Goal: Task Accomplishment & Management: Use online tool/utility

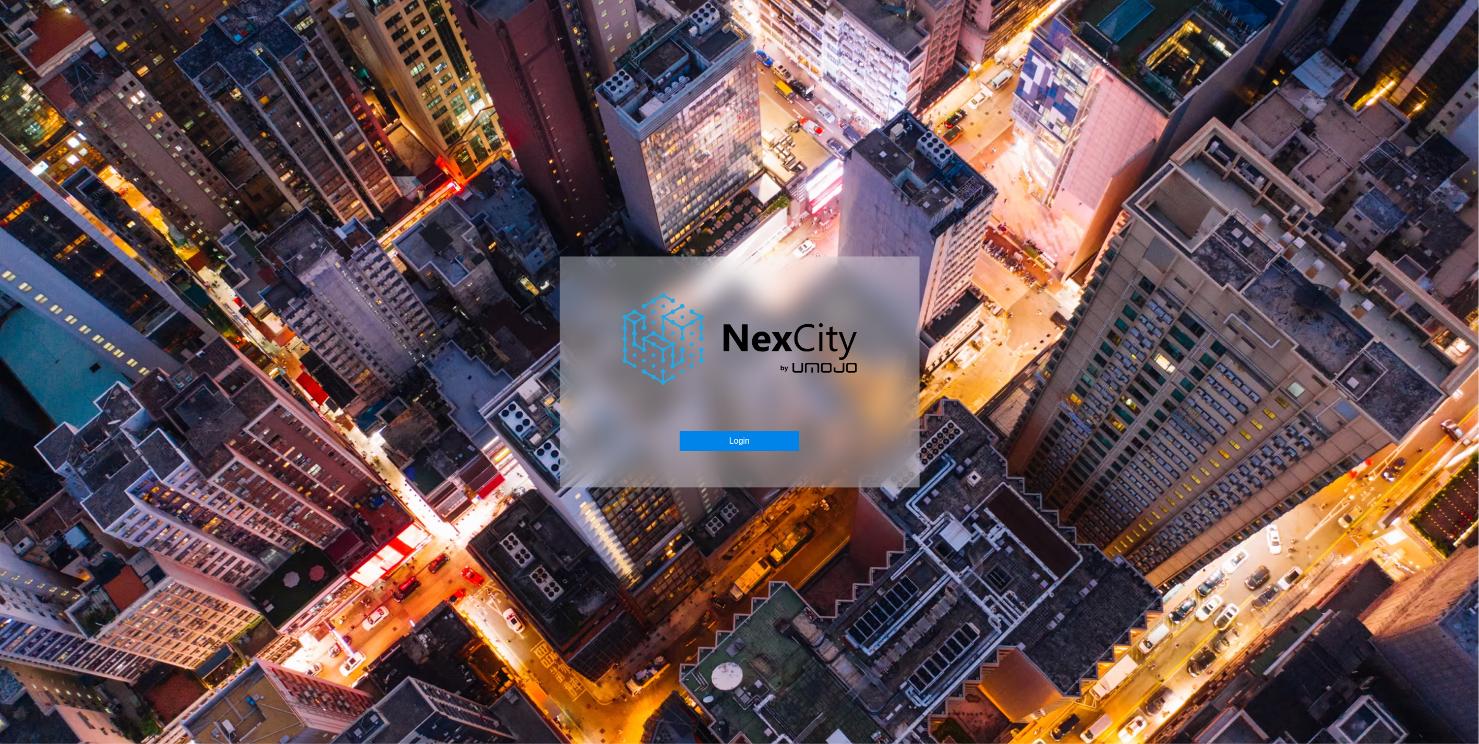
click at [747, 449] on button "Login" at bounding box center [739, 441] width 119 height 20
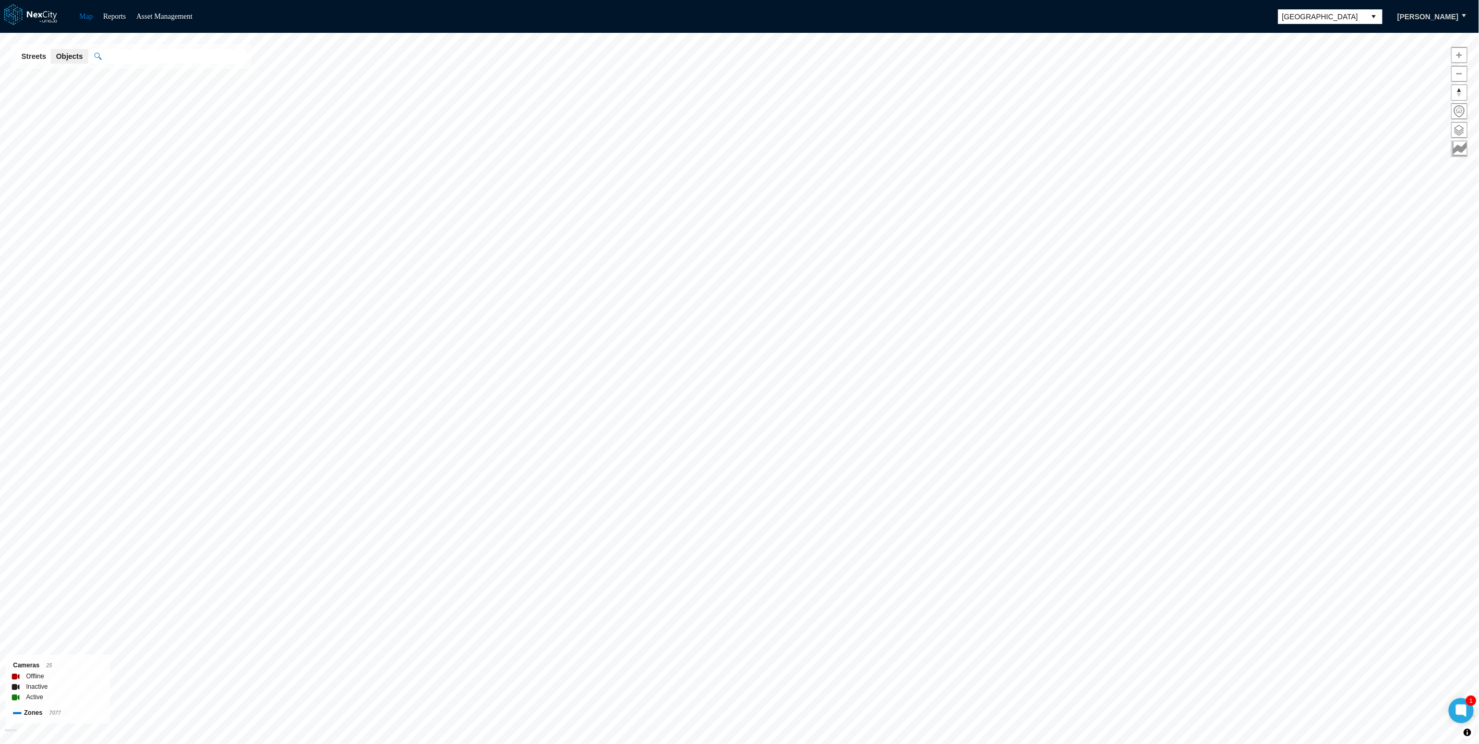
click at [1341, 17] on span "Seattle" at bounding box center [1321, 16] width 79 height 10
click at [1332, 100] on li "[GEOGRAPHIC_DATA][PERSON_NAME]" at bounding box center [1343, 105] width 104 height 29
click at [1446, 4] on div "Map Reports Forecast Asset Management San Jose Rick Neubauer" at bounding box center [739, 16] width 1479 height 33
click at [1462, 25] on button "[PERSON_NAME]" at bounding box center [1427, 17] width 83 height 18
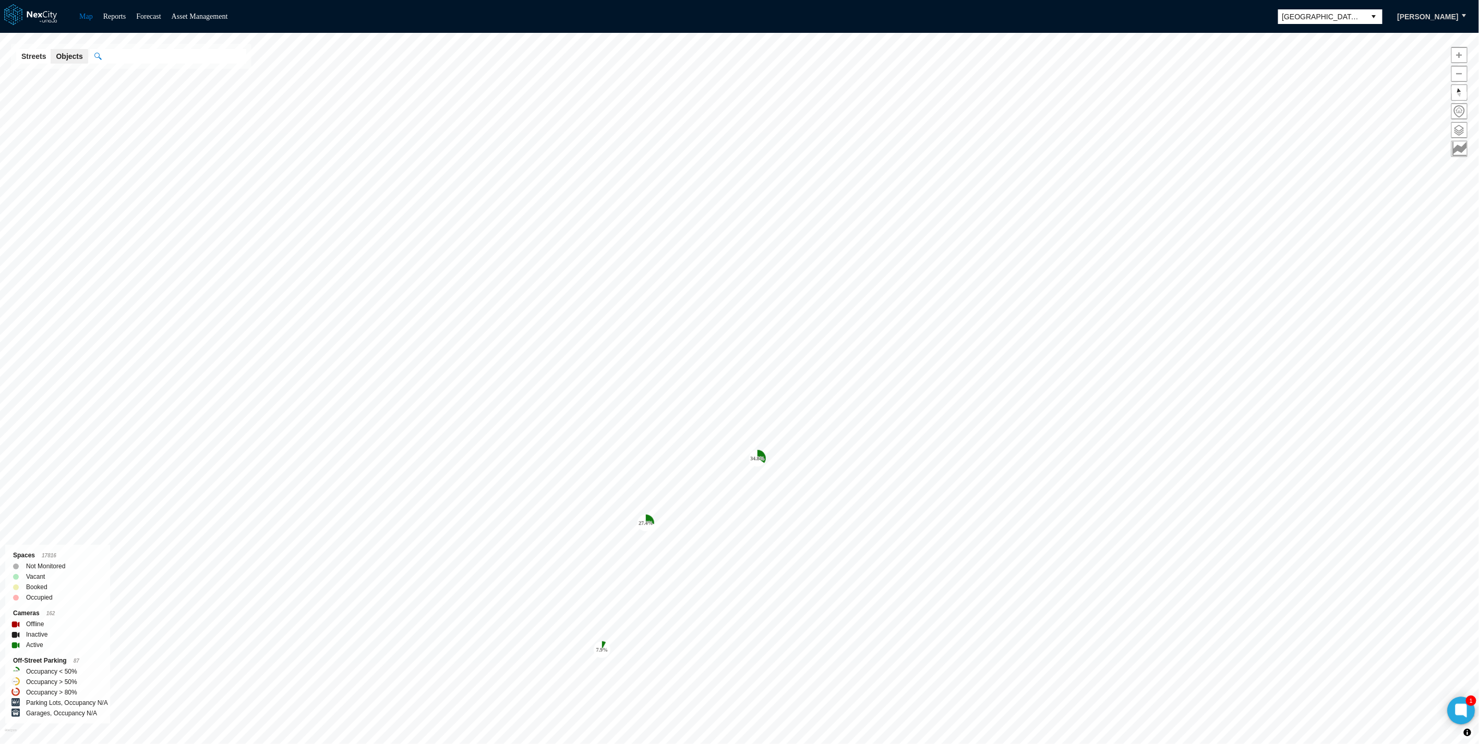
click at [1457, 712] on icon at bounding box center [1461, 711] width 8 height 8
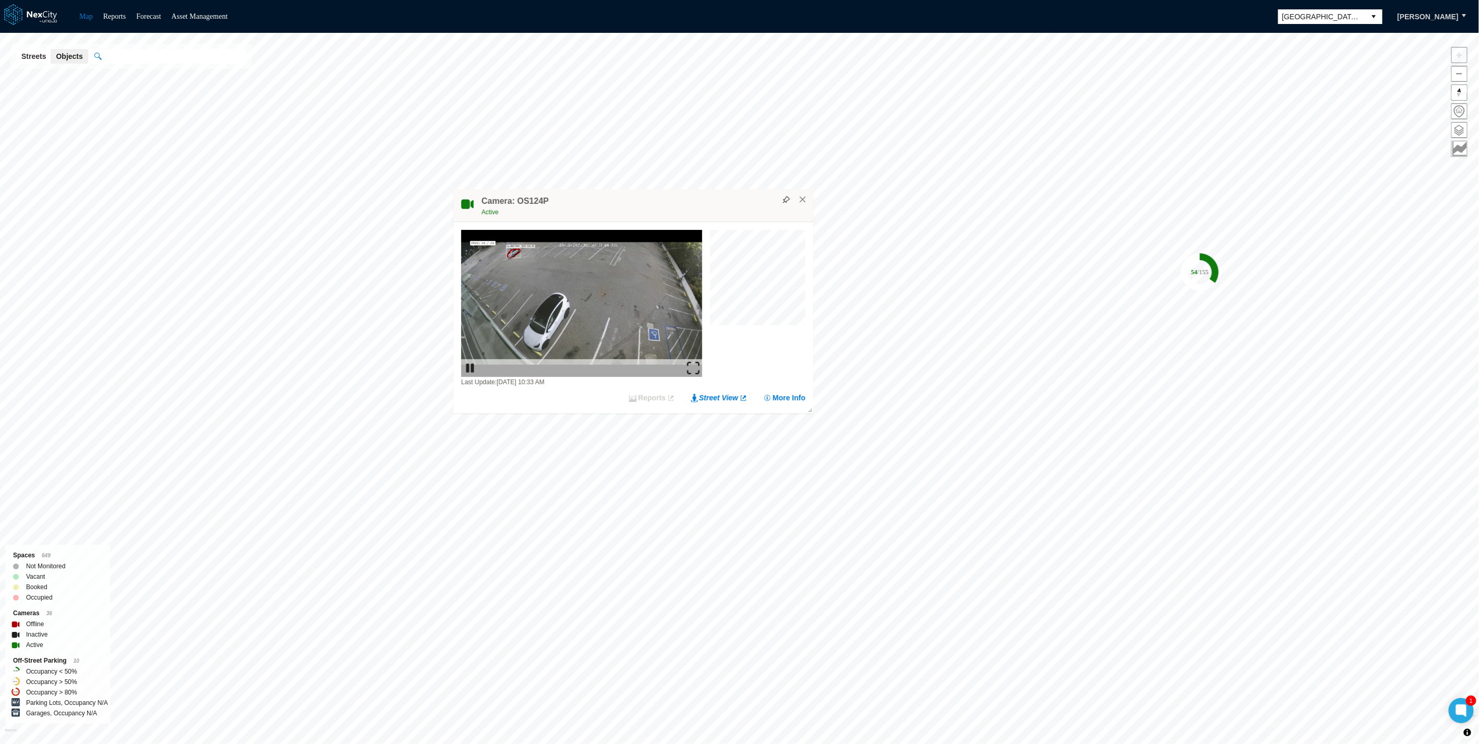
click at [691, 362] on img at bounding box center [693, 368] width 13 height 13
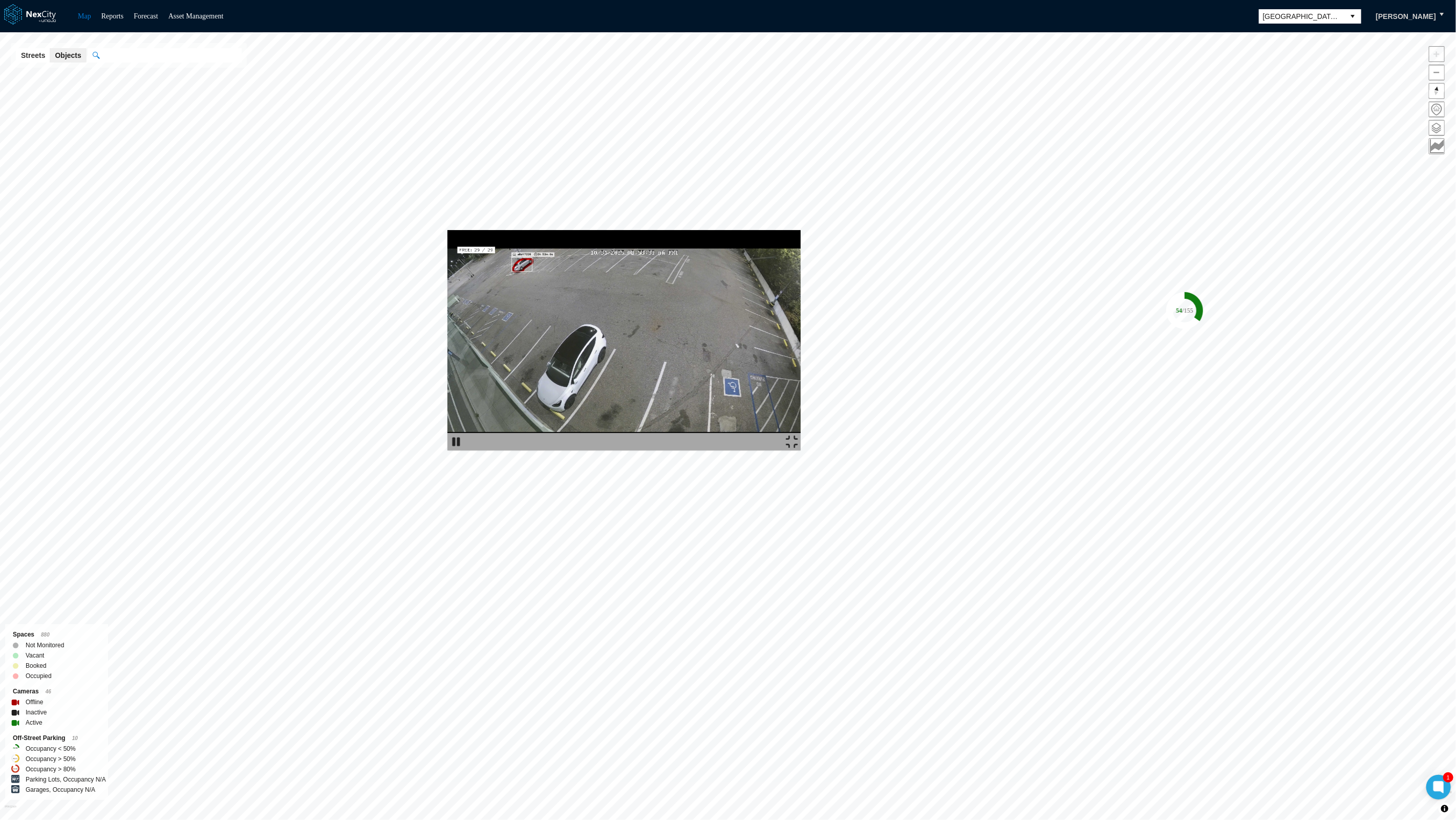
click at [543, 344] on img at bounding box center [624, 340] width 353 height 220
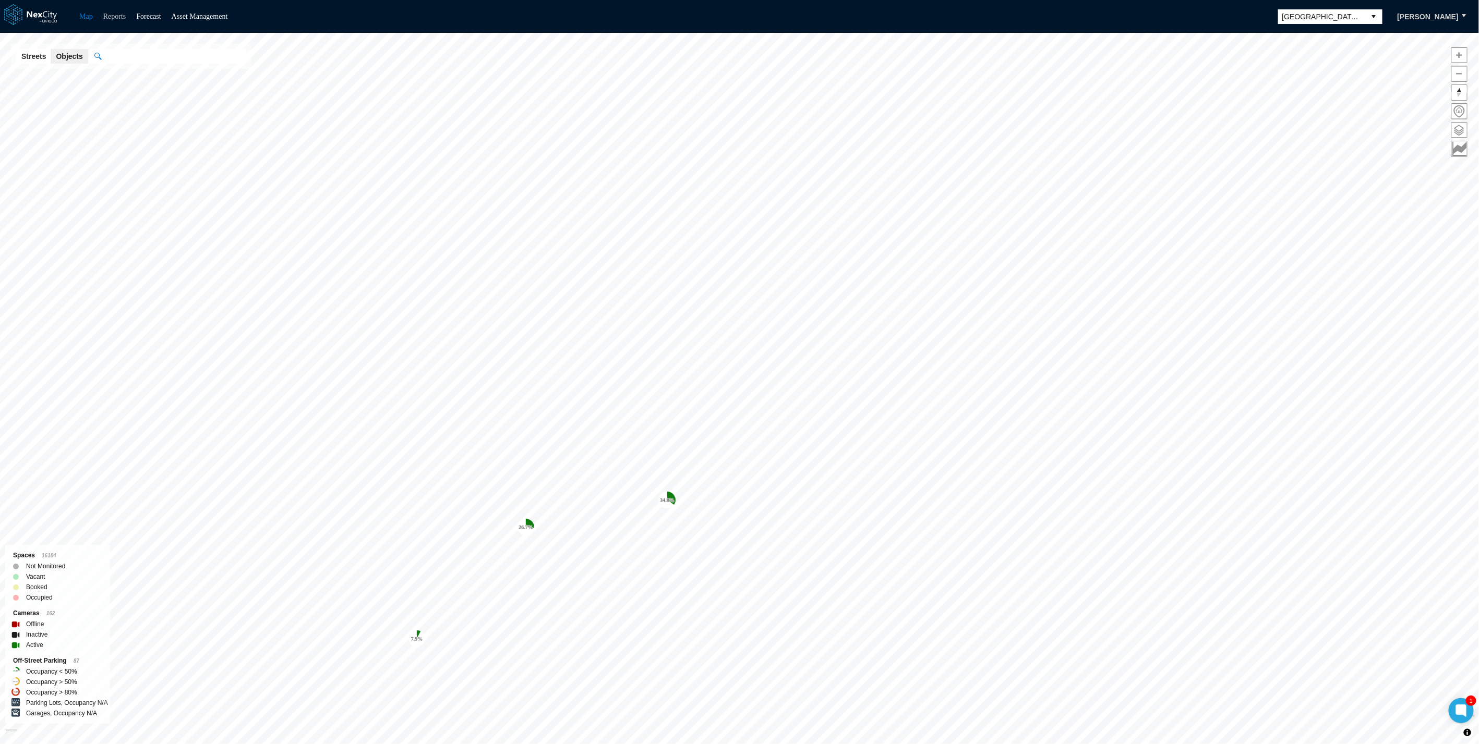
click at [110, 14] on link "Reports" at bounding box center [114, 17] width 23 height 8
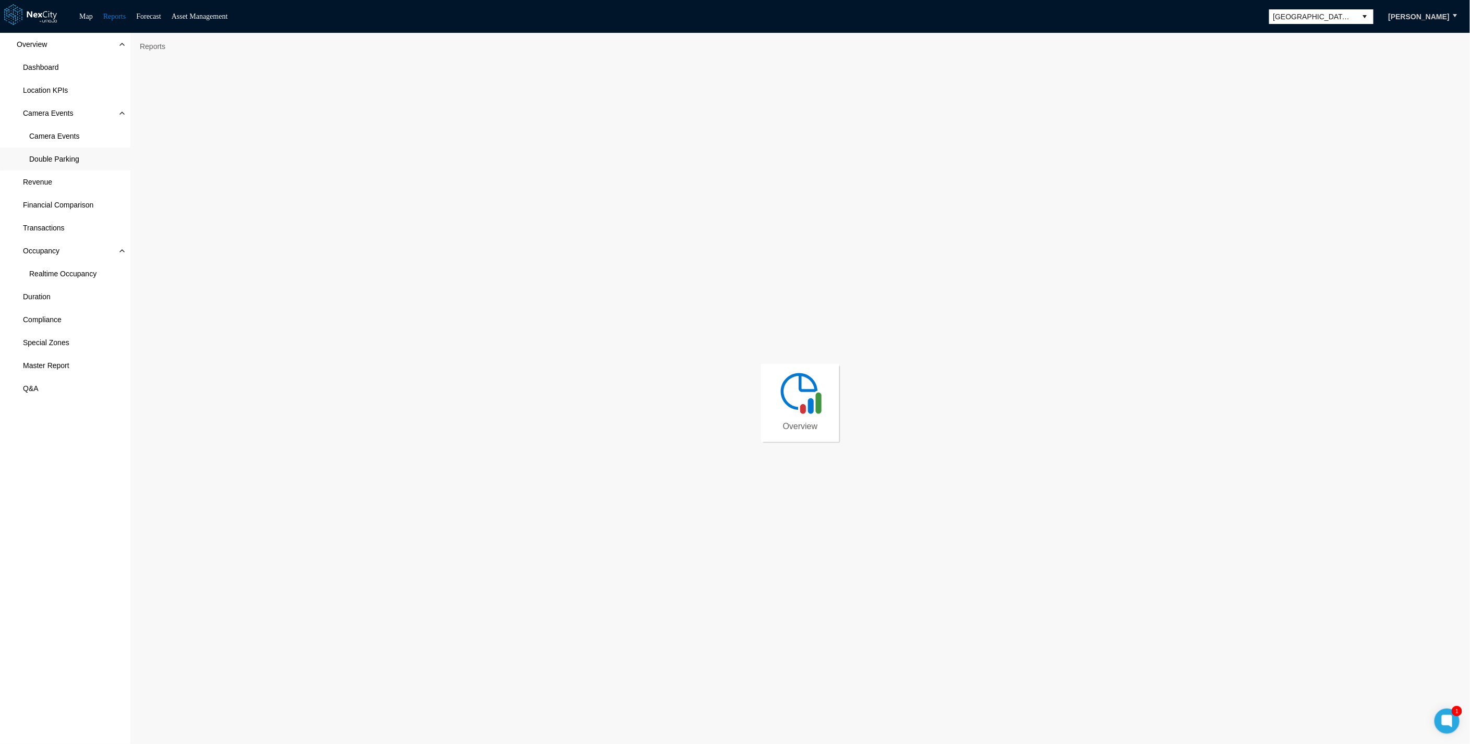
click at [34, 152] on span "Double Parking" at bounding box center [65, 159] width 130 height 23
click at [45, 144] on span "Camera Events" at bounding box center [65, 136] width 130 height 23
click at [53, 131] on span "Camera Events" at bounding box center [54, 136] width 50 height 10
click at [15, 594] on div "Overview Dashboard Location KPIs Camera Events Camera Events Double Parking Rev…" at bounding box center [65, 389] width 130 height 712
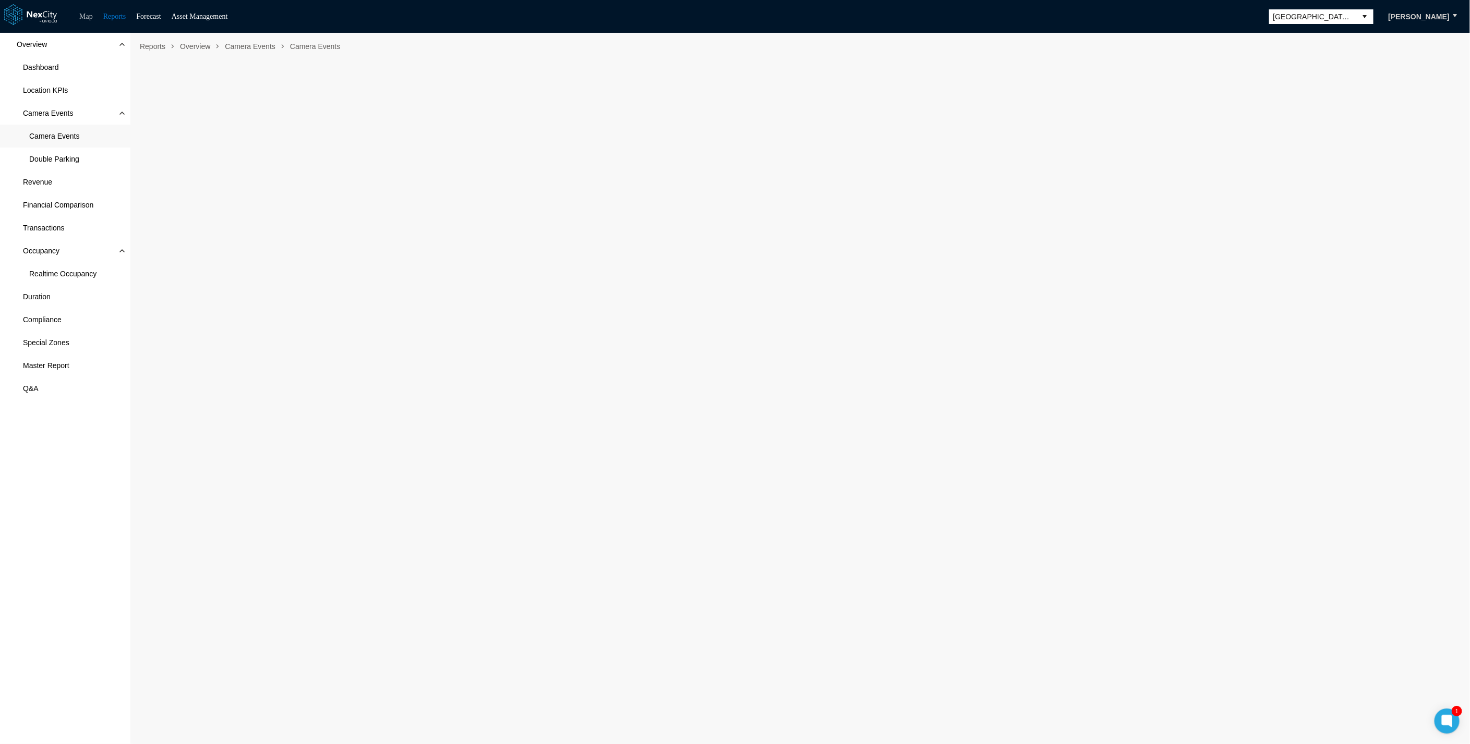
click at [86, 15] on link "Map" at bounding box center [86, 17] width 14 height 8
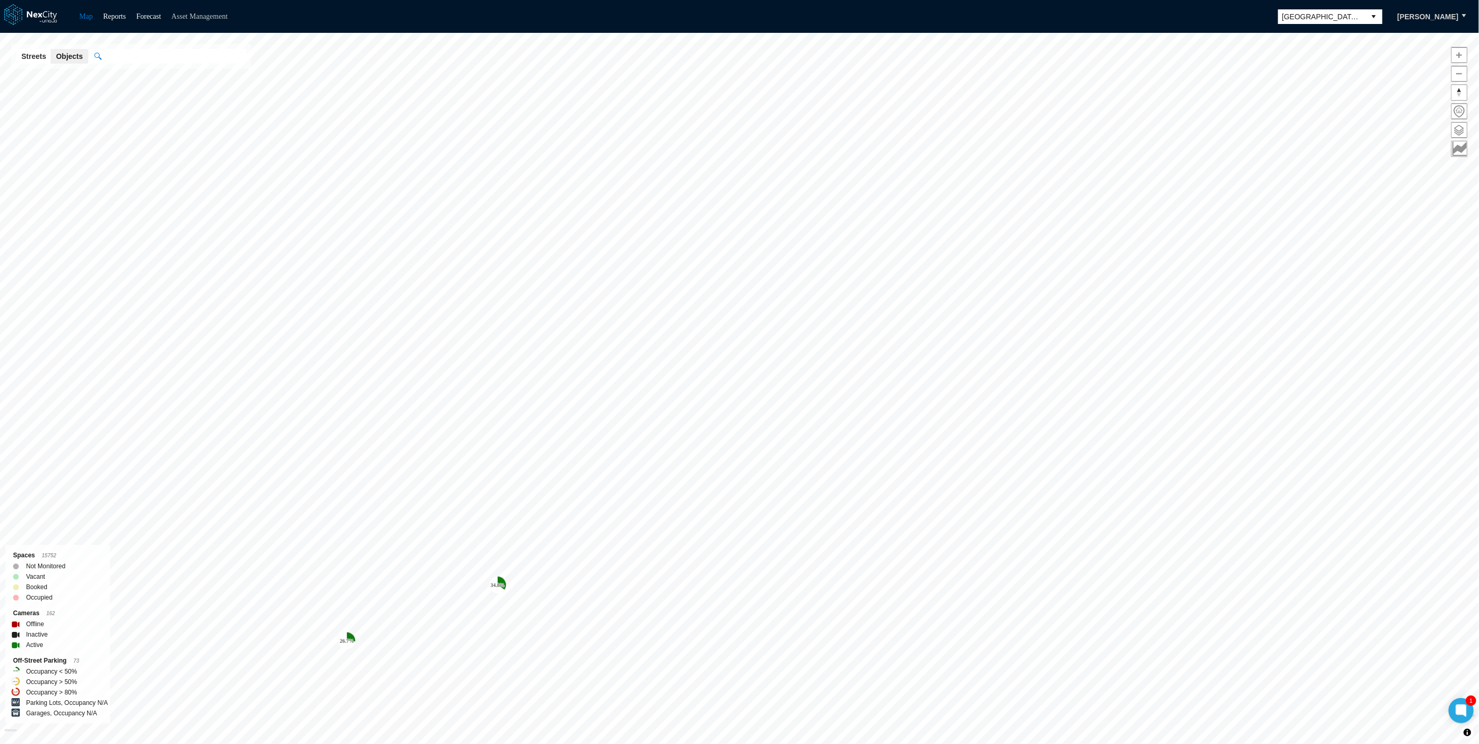
click at [196, 20] on link "Asset Management" at bounding box center [200, 17] width 56 height 8
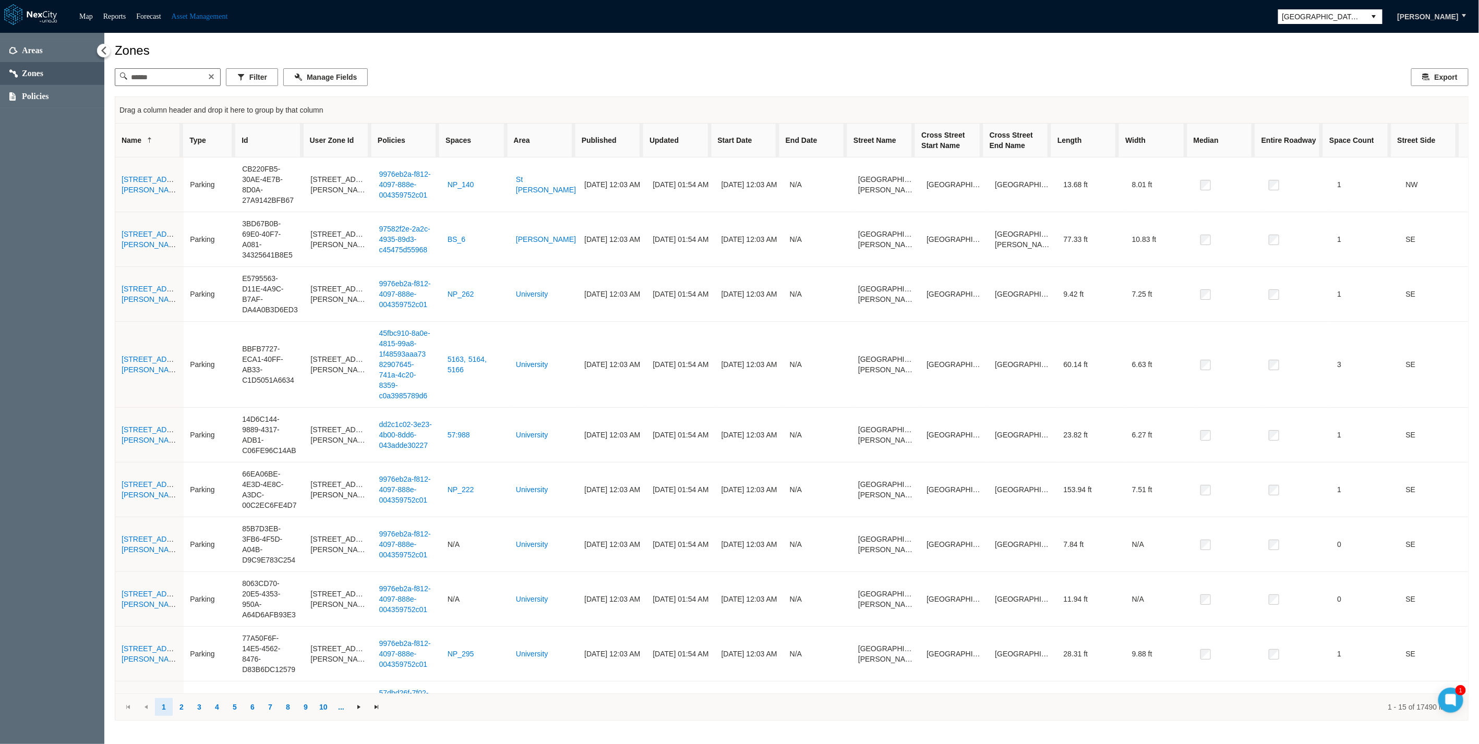
click at [30, 232] on div "Areas Zones Policies" at bounding box center [52, 389] width 104 height 712
click at [32, 67] on span "Zones" at bounding box center [52, 73] width 104 height 23
click at [38, 49] on span "Areas" at bounding box center [32, 50] width 21 height 10
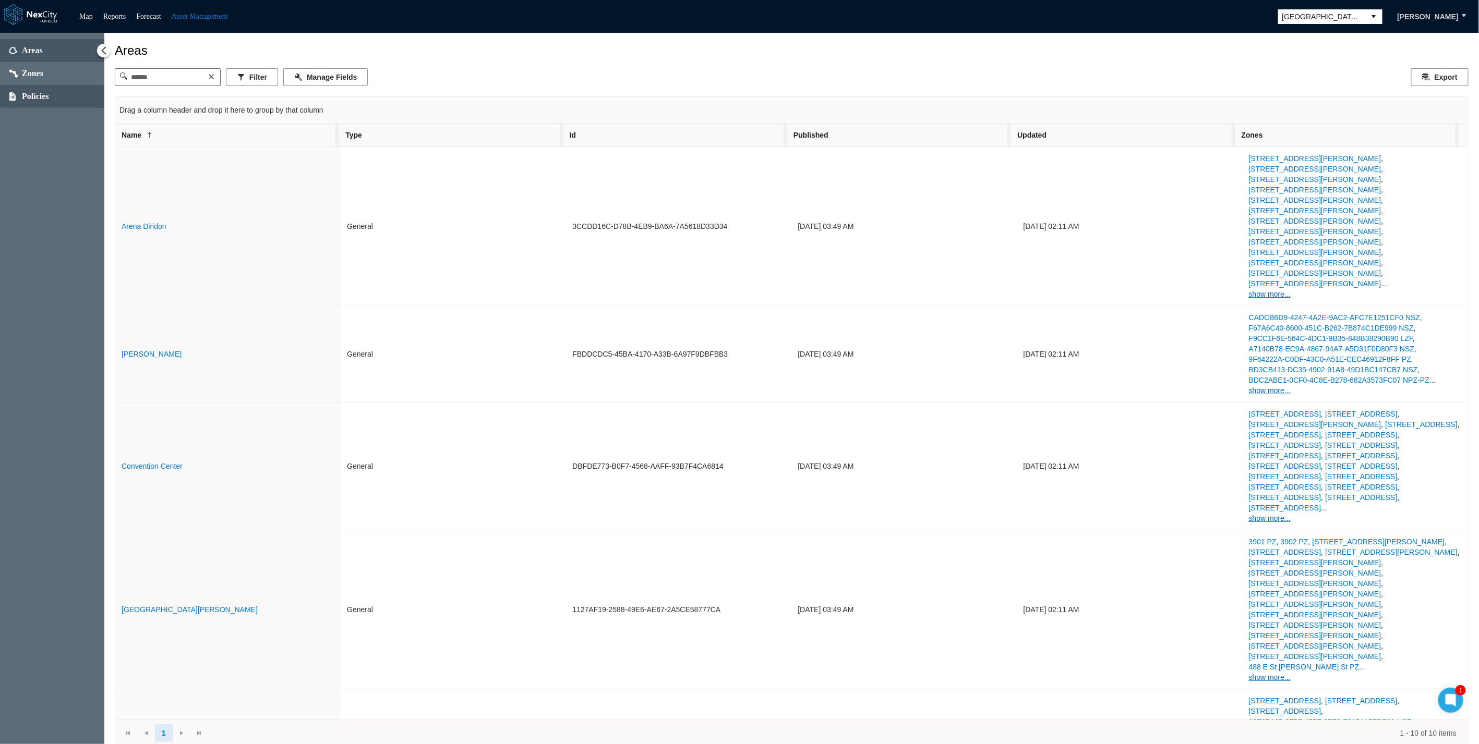
click at [40, 91] on span "Policies" at bounding box center [35, 96] width 27 height 10
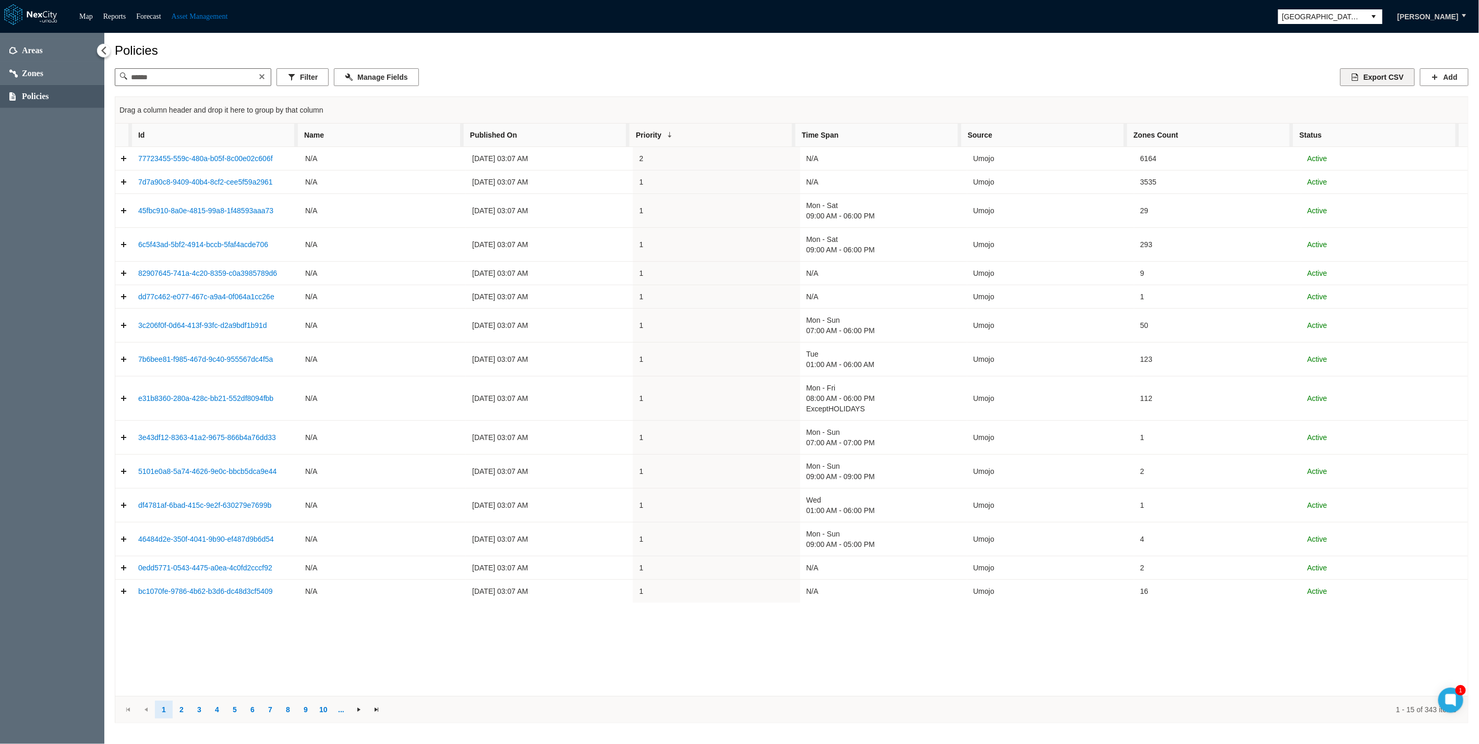
click at [1384, 86] on button "Export CSV" at bounding box center [1377, 77] width 75 height 18
click at [39, 65] on span "Zones" at bounding box center [52, 73] width 104 height 23
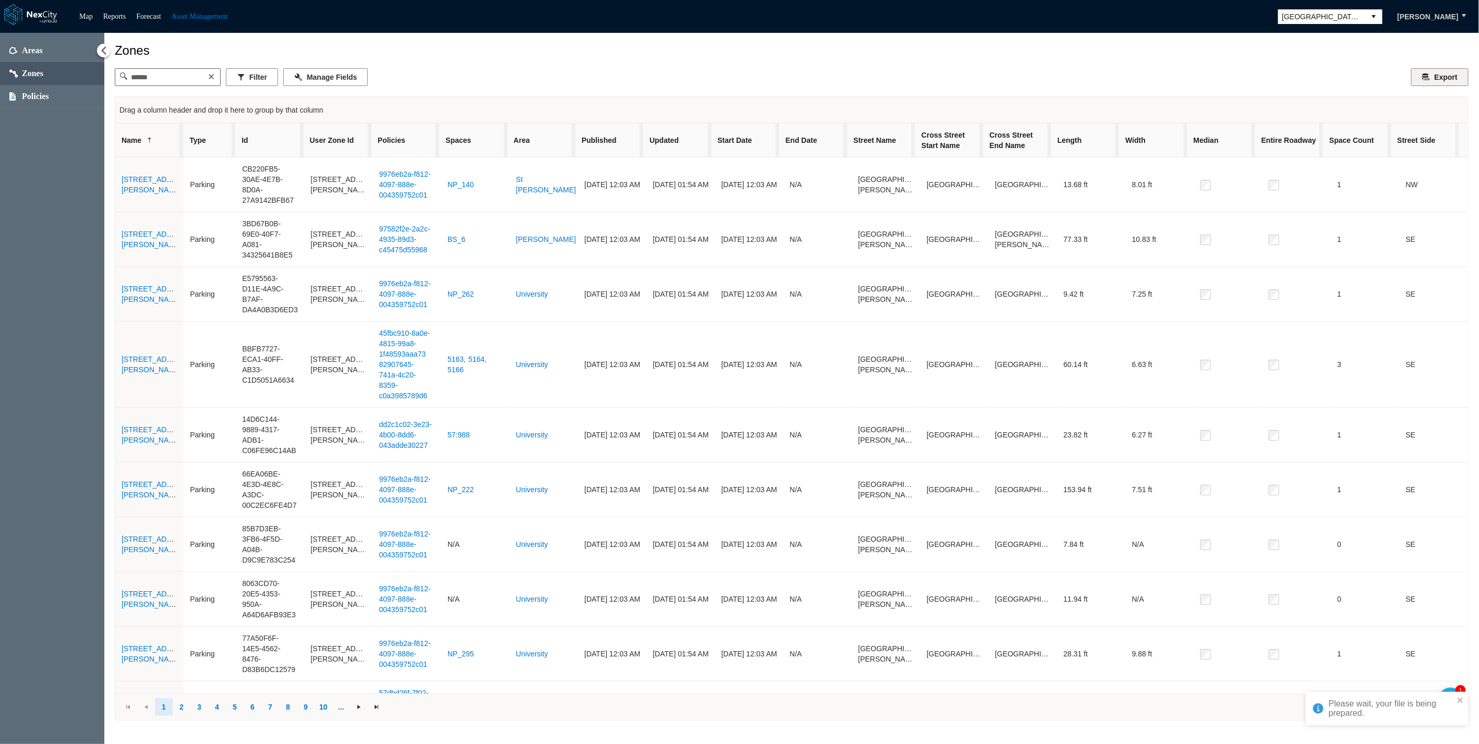
click at [1460, 76] on button "Export" at bounding box center [1439, 77] width 57 height 18
click at [34, 48] on span "Areas" at bounding box center [32, 50] width 21 height 10
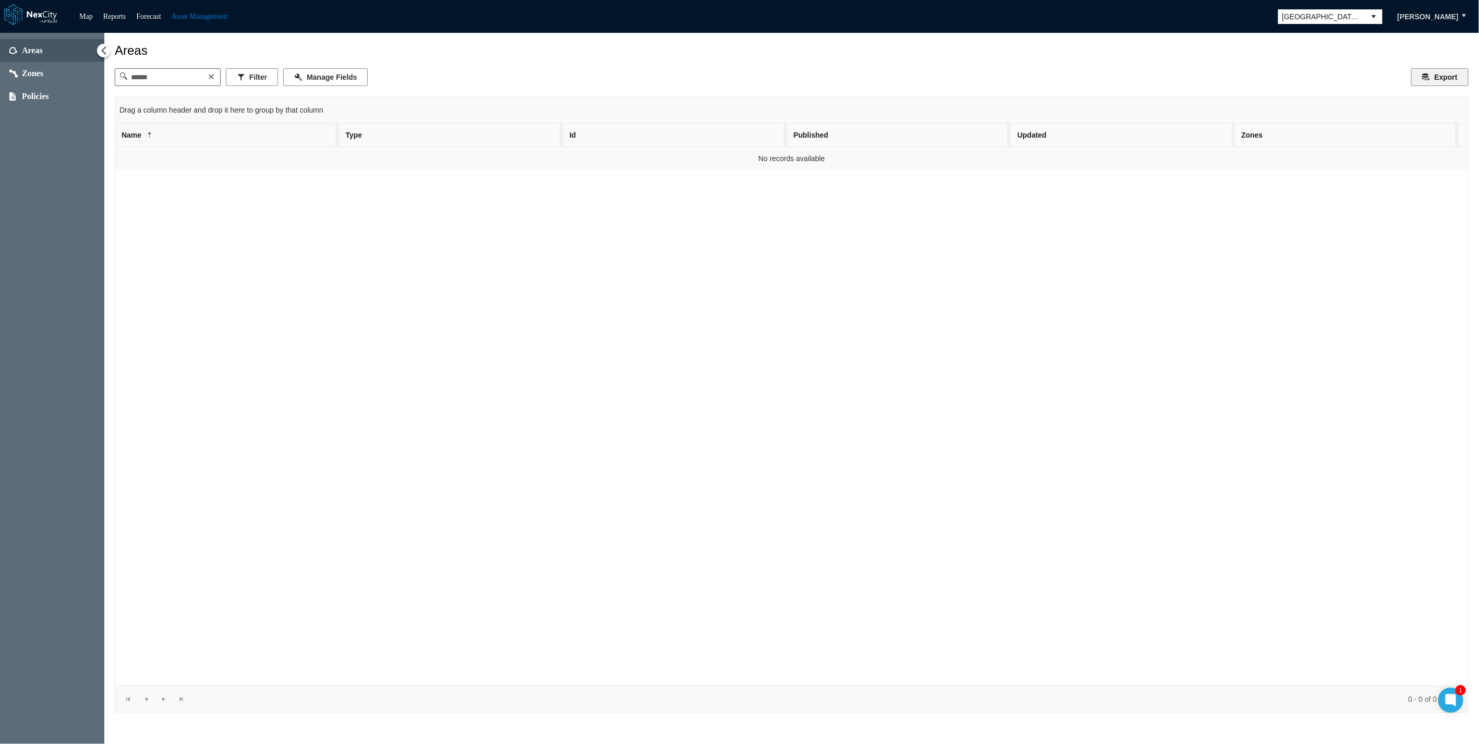
click at [1444, 73] on button "Export" at bounding box center [1439, 77] width 57 height 18
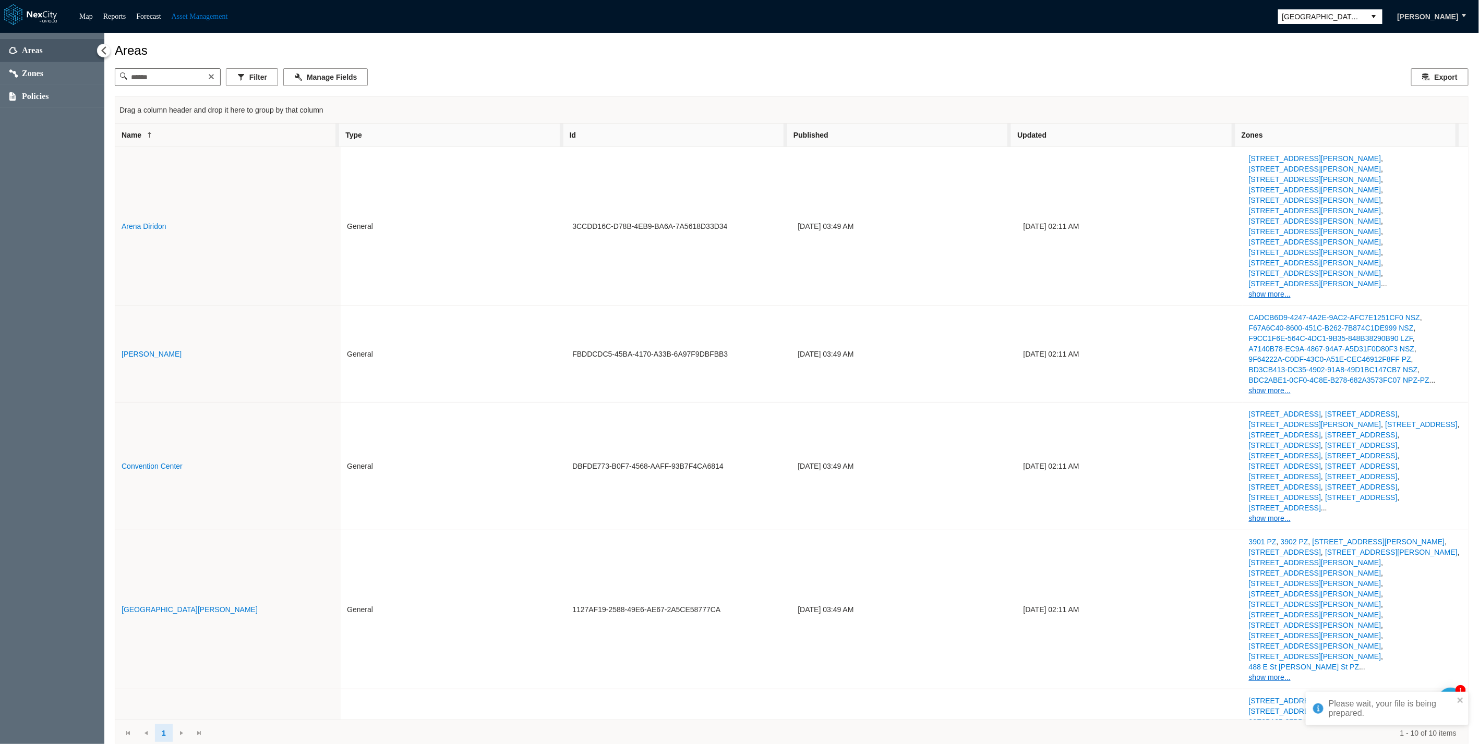
click at [1337, 720] on div "Please wait, your file is being prepared." at bounding box center [1383, 708] width 147 height 25
drag, startPoint x: 56, startPoint y: 197, endPoint x: 56, endPoint y: 185, distance: 12.5
click at [56, 197] on div "Areas Zones Policies" at bounding box center [52, 389] width 104 height 712
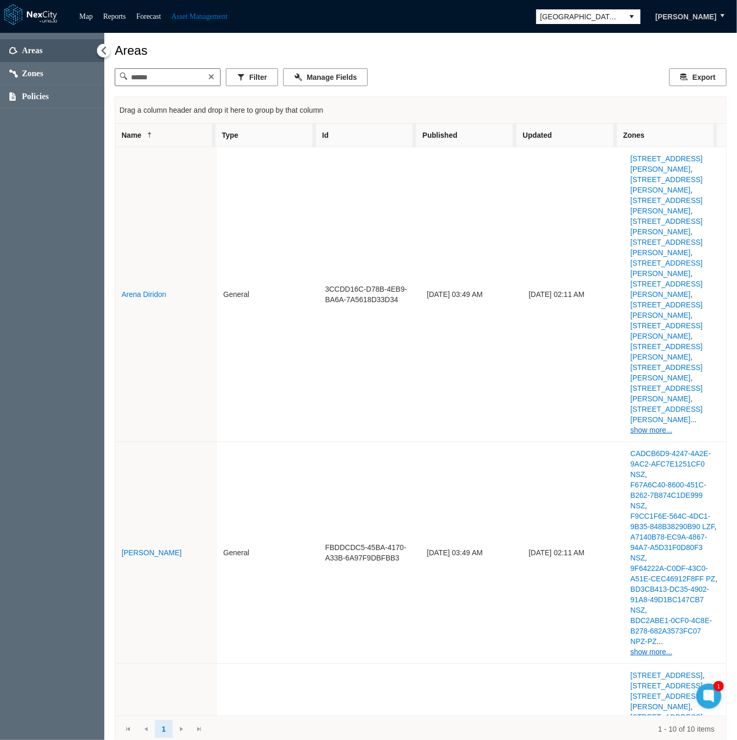
click at [589, 54] on div "Areas" at bounding box center [421, 50] width 612 height 15
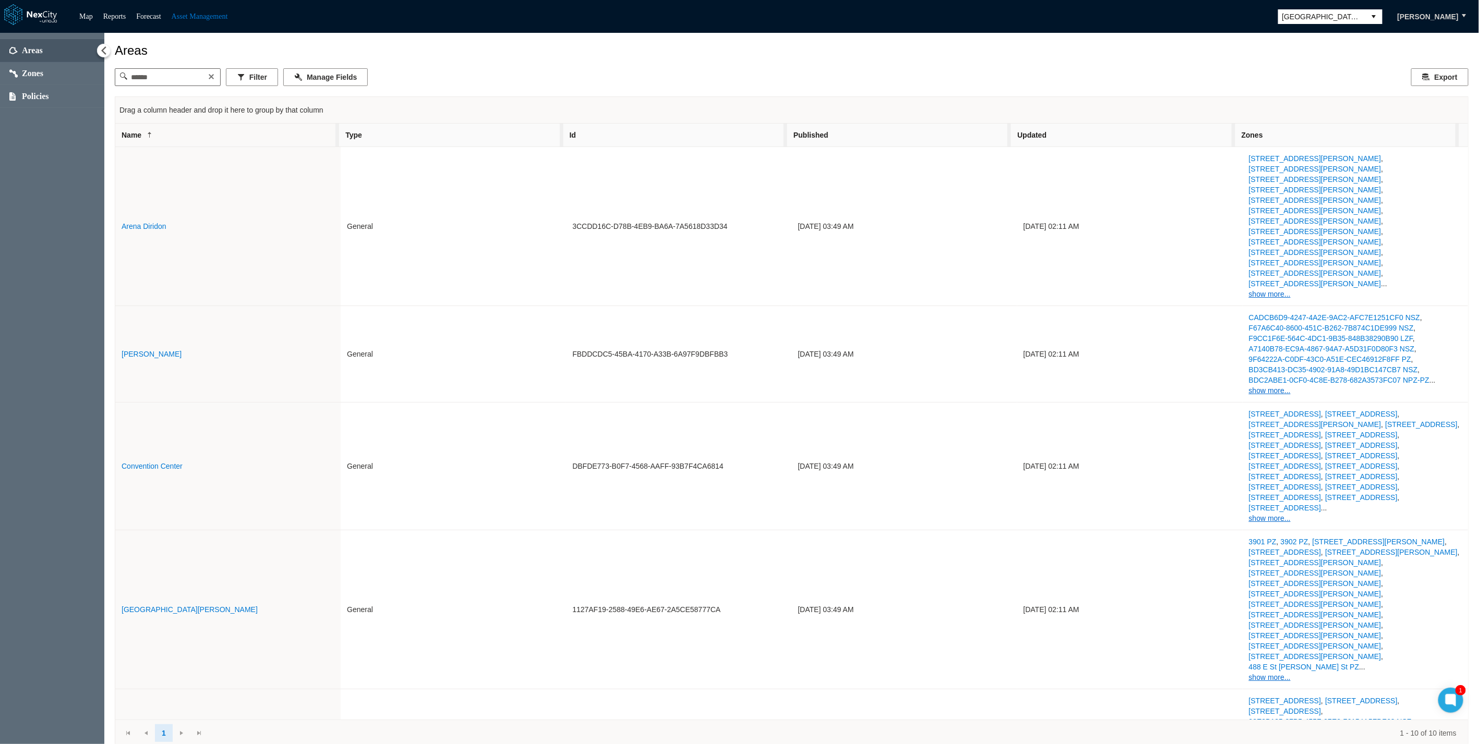
click at [98, 383] on div "Areas Zones Policies" at bounding box center [52, 389] width 104 height 712
click at [53, 231] on div "Areas Zones Policies" at bounding box center [52, 389] width 104 height 712
click at [480, 50] on div "Areas" at bounding box center [792, 50] width 1354 height 15
